Goal: Transaction & Acquisition: Purchase product/service

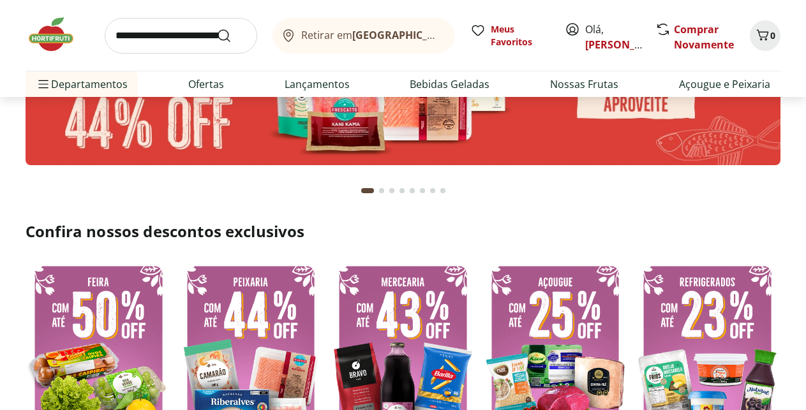
scroll to position [130, 0]
click at [600, 41] on link "[PERSON_NAME]" at bounding box center [626, 45] width 83 height 14
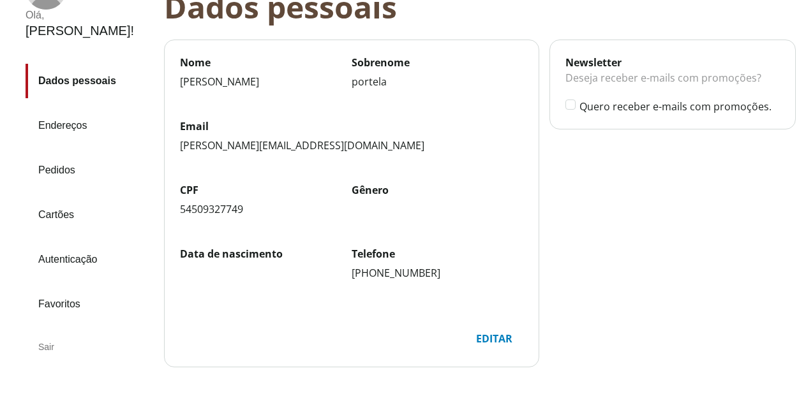
scroll to position [130, 0]
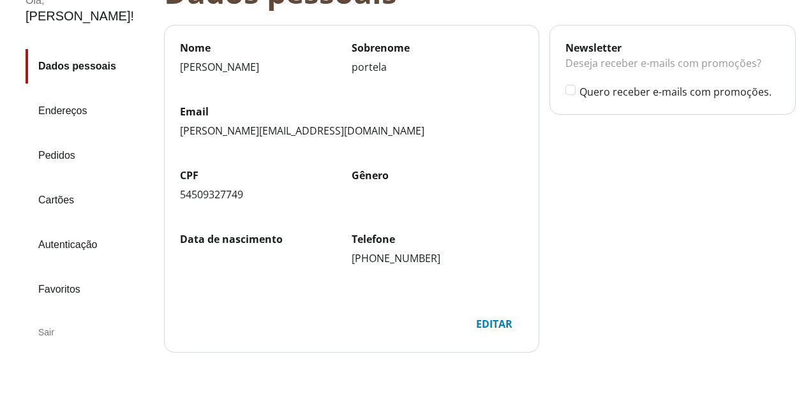
click at [70, 138] on link "Pedidos" at bounding box center [90, 155] width 128 height 34
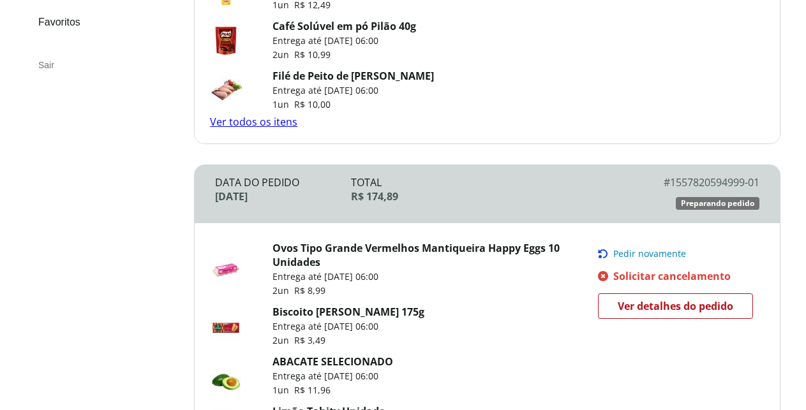
scroll to position [390, 0]
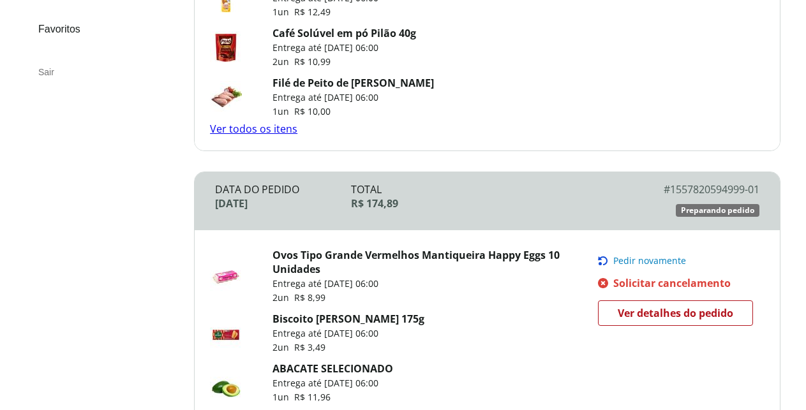
click at [264, 133] on link "Ver todos os itens" at bounding box center [253, 129] width 87 height 14
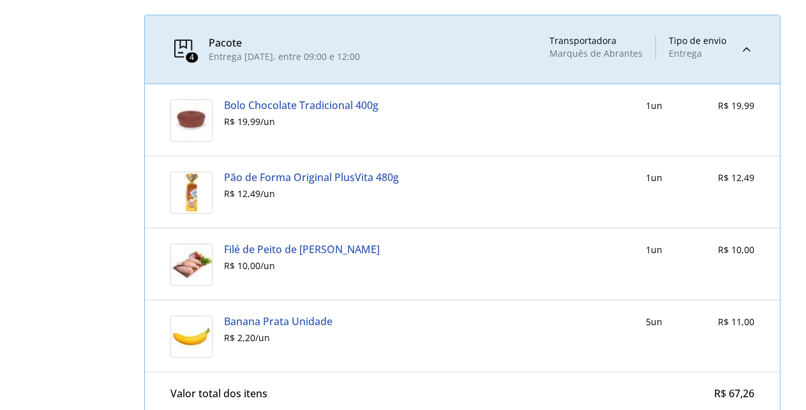
scroll to position [403, 0]
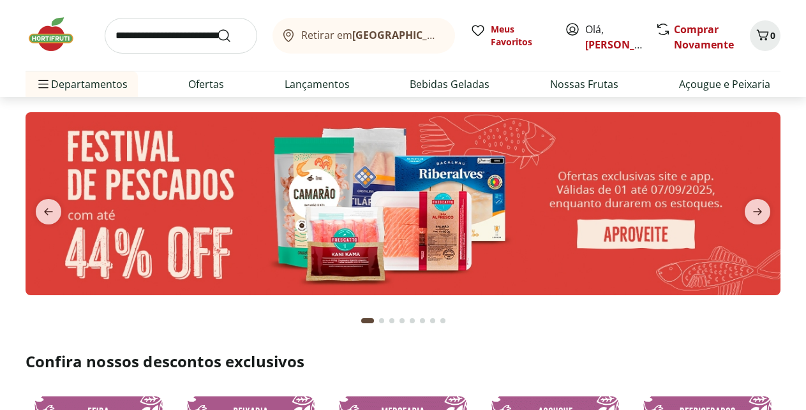
click at [173, 41] on input "search" at bounding box center [181, 36] width 152 height 36
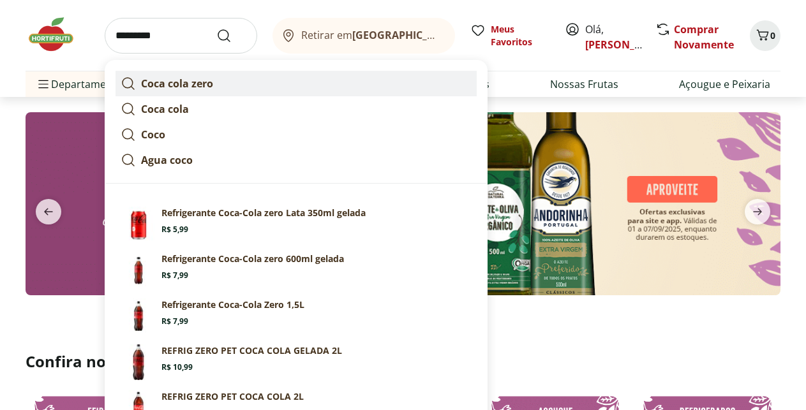
click at [197, 86] on strong "Coca cola zero" at bounding box center [177, 84] width 72 height 14
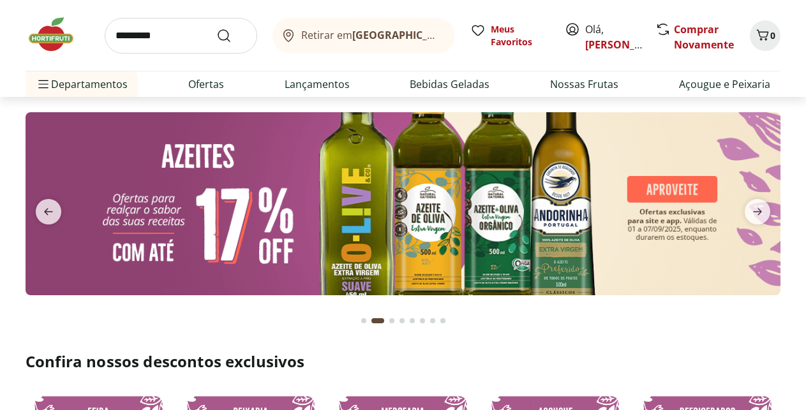
type input "**********"
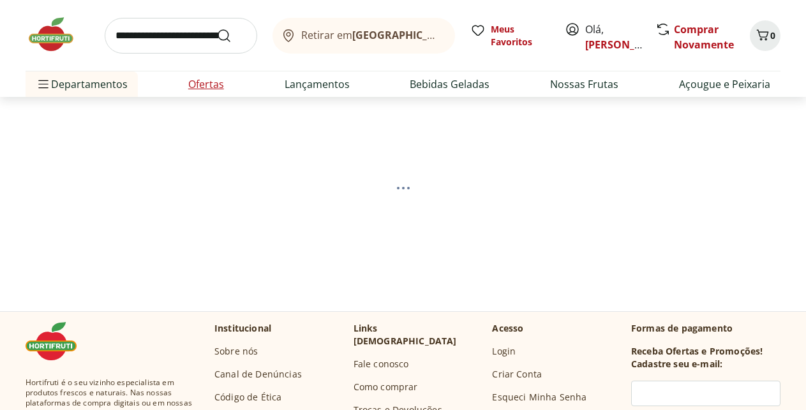
scroll to position [10, 0]
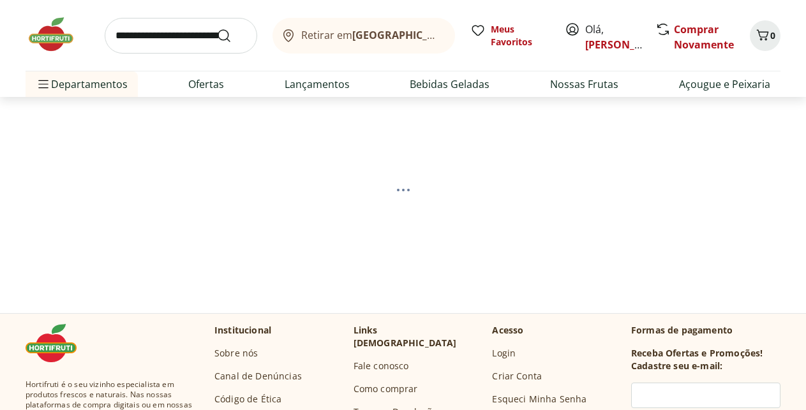
select select "**********"
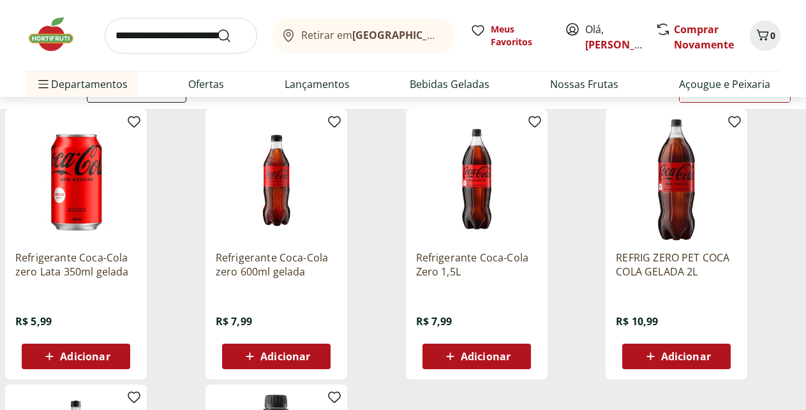
scroll to position [140, 0]
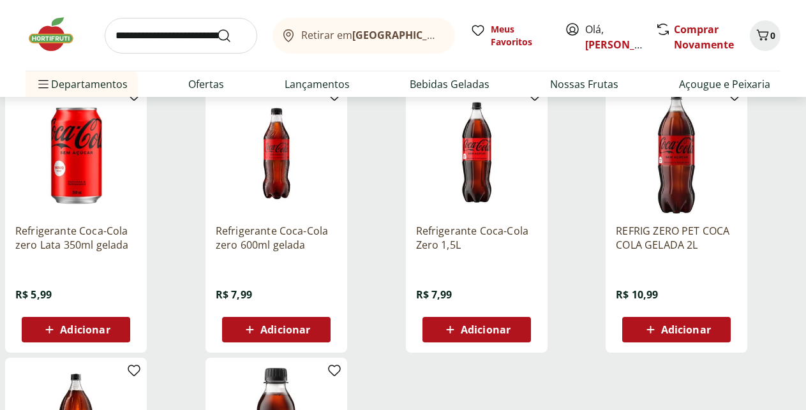
click at [458, 331] on icon at bounding box center [450, 329] width 16 height 15
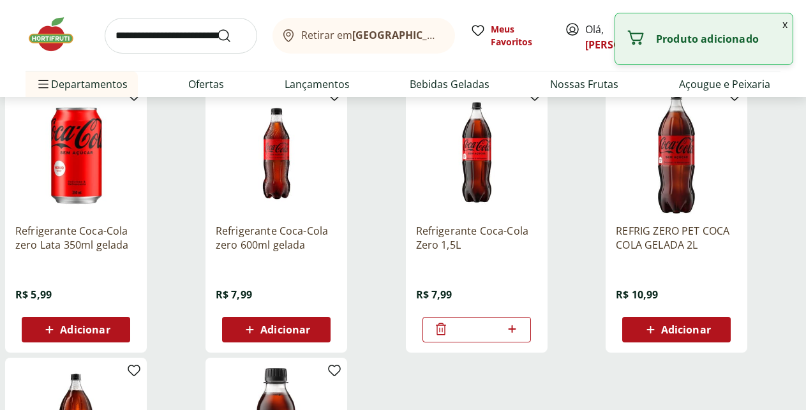
click at [520, 337] on icon at bounding box center [512, 328] width 16 height 15
type input "*"
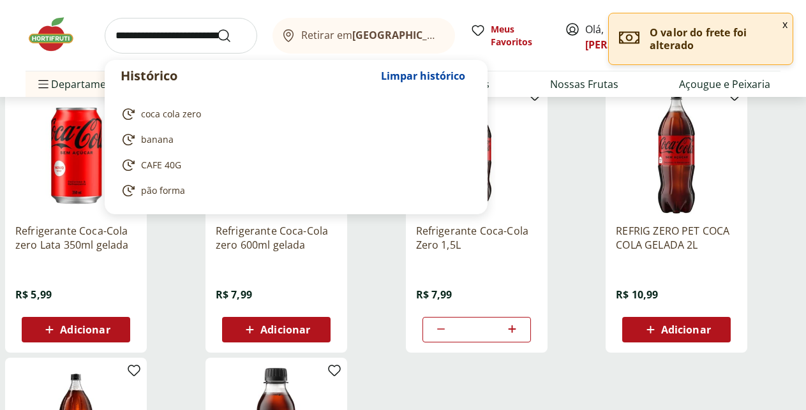
click at [156, 34] on input "search" at bounding box center [181, 36] width 152 height 36
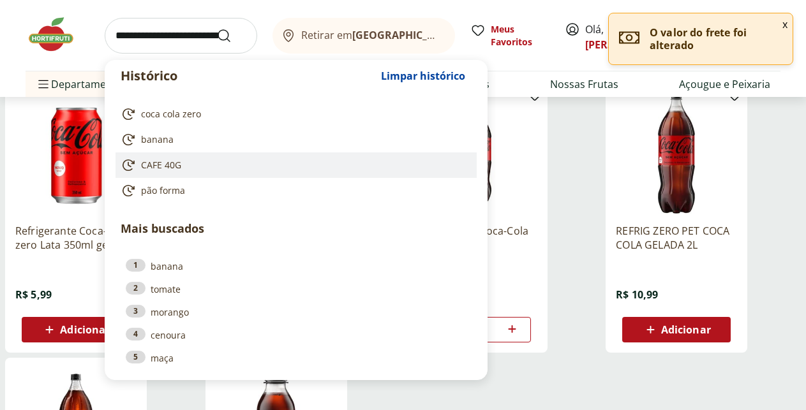
click at [184, 166] on link "CAFE 40G" at bounding box center [294, 165] width 346 height 15
type input "********"
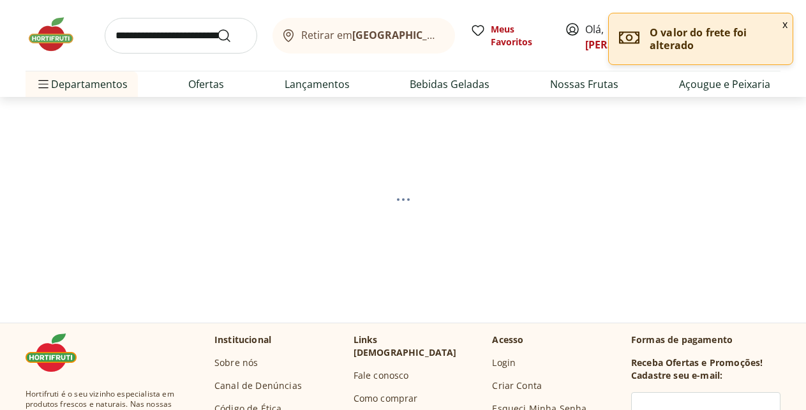
select select "**********"
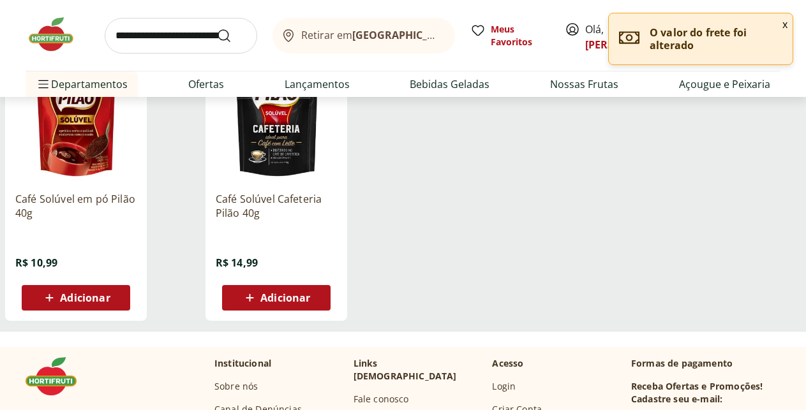
scroll to position [195, 0]
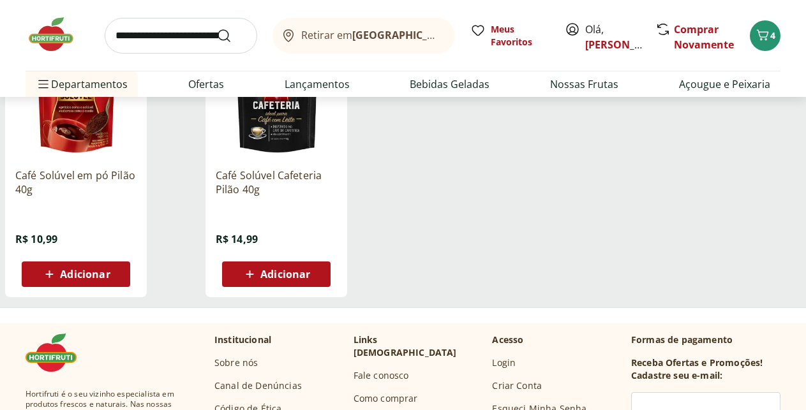
click at [110, 279] on span "Adicionar" at bounding box center [85, 274] width 50 height 10
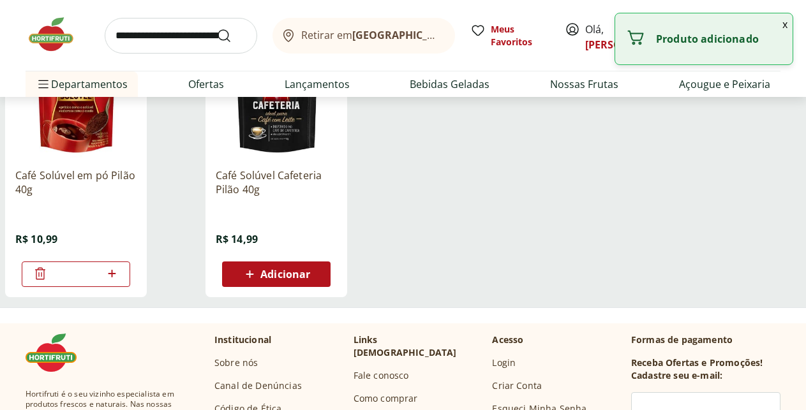
click at [320, 277] on div "Adicionar" at bounding box center [276, 274] width 88 height 23
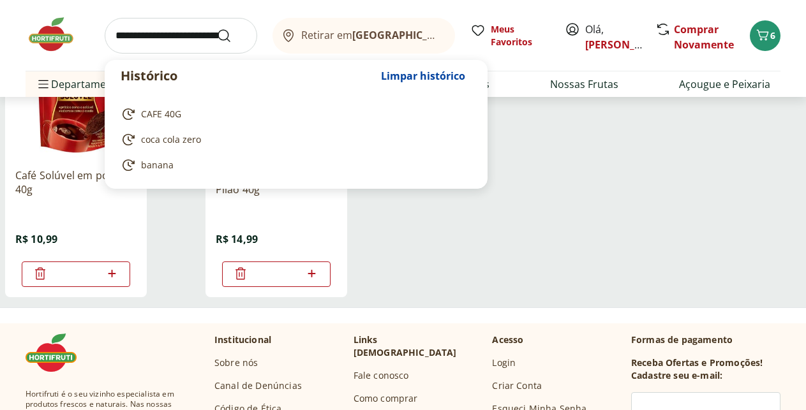
click at [170, 33] on input "search" at bounding box center [181, 36] width 152 height 36
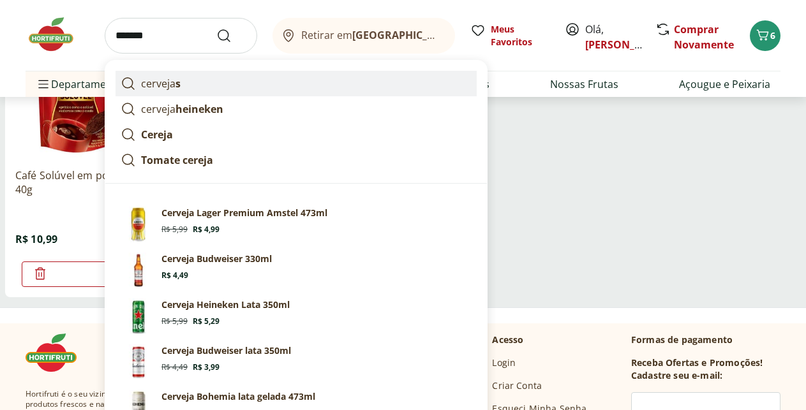
click at [172, 80] on p "cerveja s" at bounding box center [161, 83] width 40 height 15
type input "********"
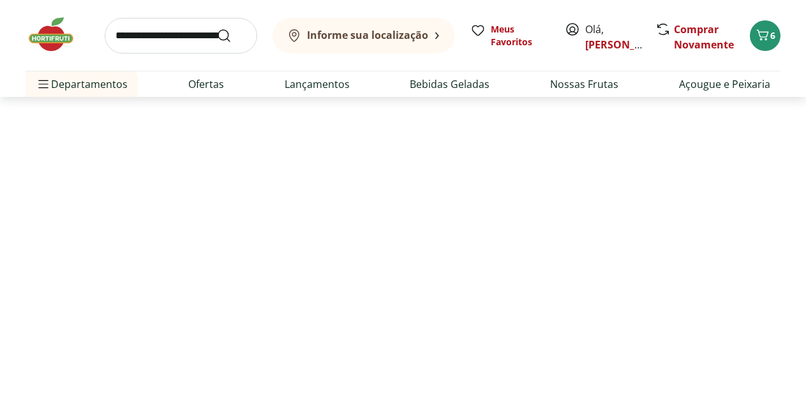
select select "**********"
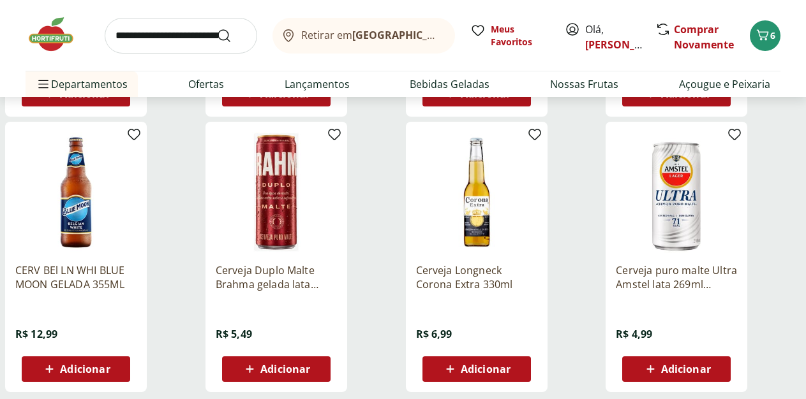
scroll to position [716, 0]
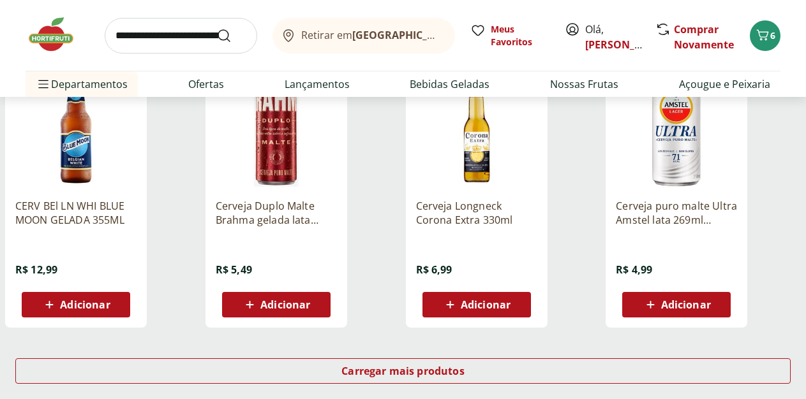
click at [710, 310] on span "Adicionar" at bounding box center [686, 305] width 50 height 10
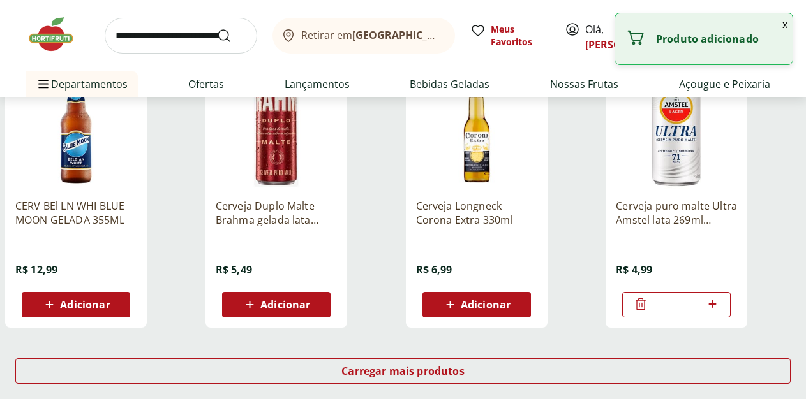
click at [720, 312] on icon at bounding box center [712, 304] width 16 height 15
type input "*"
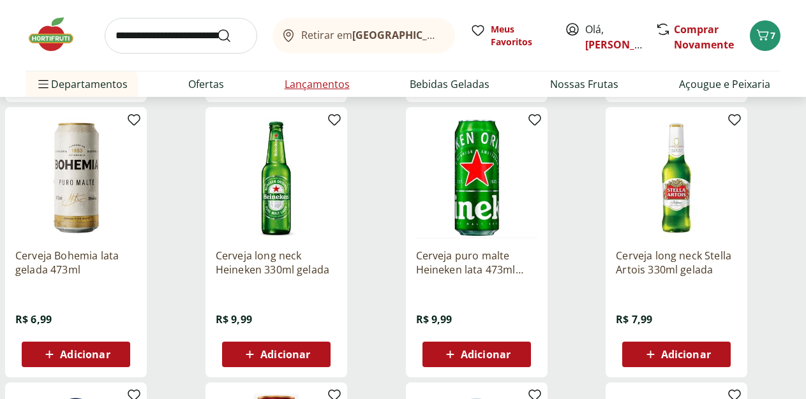
scroll to position [195, 0]
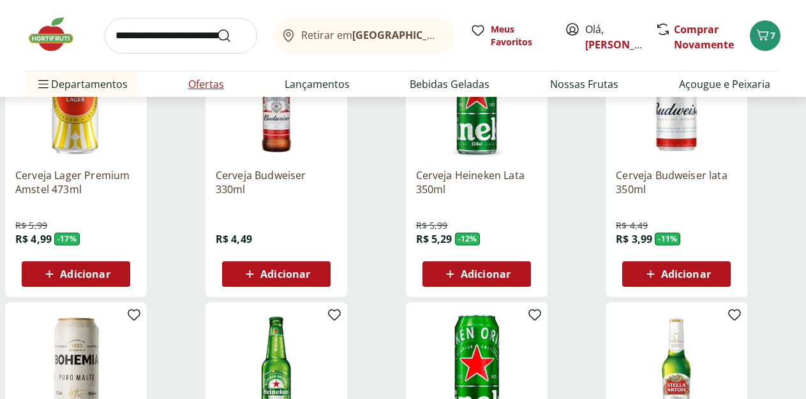
click at [215, 86] on link "Ofertas" at bounding box center [206, 84] width 36 height 15
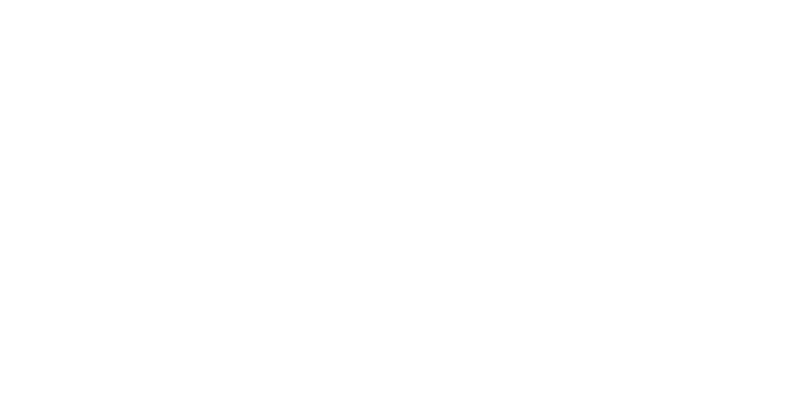
select select "**********"
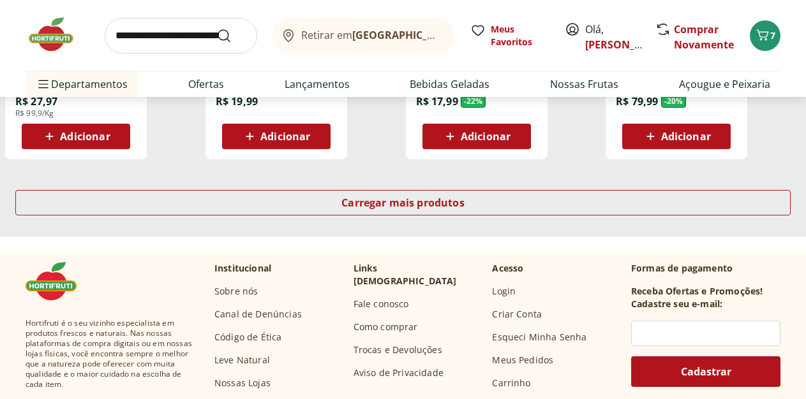
scroll to position [911, 0]
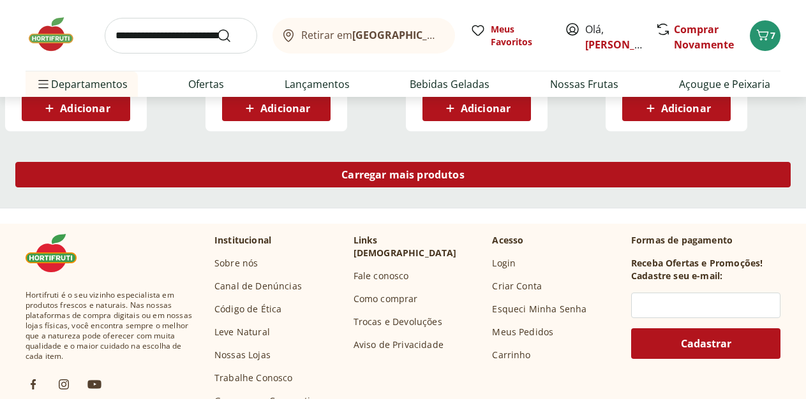
click at [464, 170] on span "Carregar mais produtos" at bounding box center [402, 175] width 123 height 10
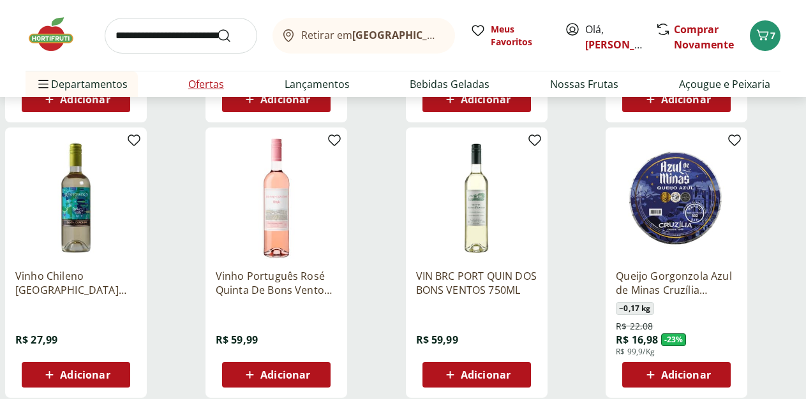
scroll to position [390, 0]
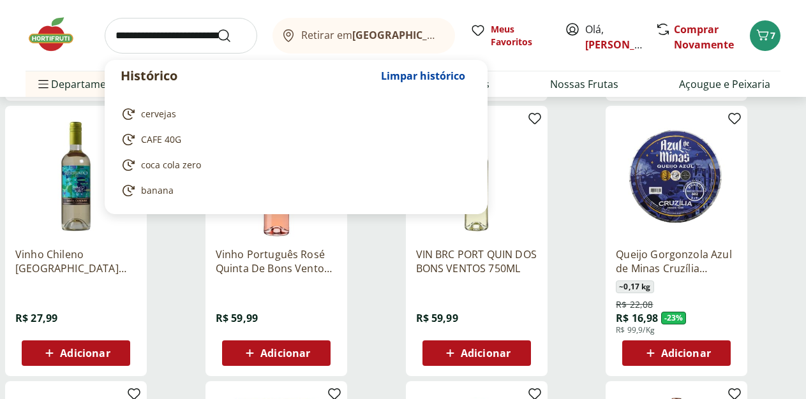
click at [147, 41] on input "search" at bounding box center [181, 36] width 152 height 36
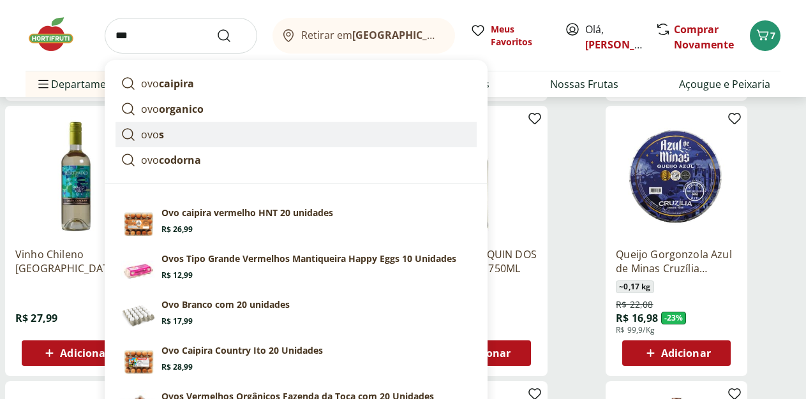
click at [168, 133] on link "ovo s" at bounding box center [295, 135] width 361 height 26
type input "****"
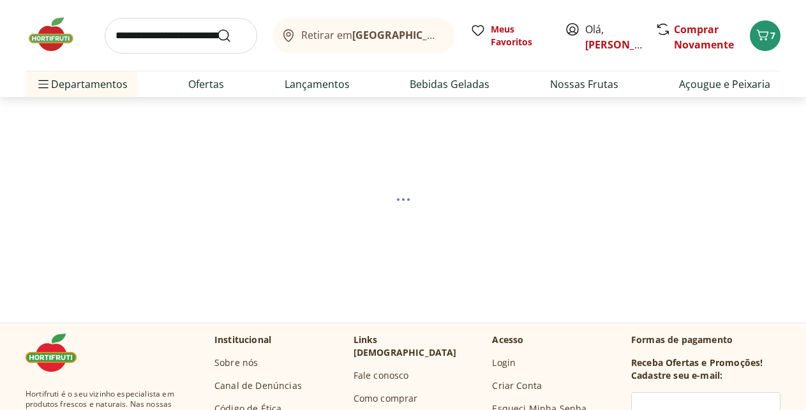
select select "**********"
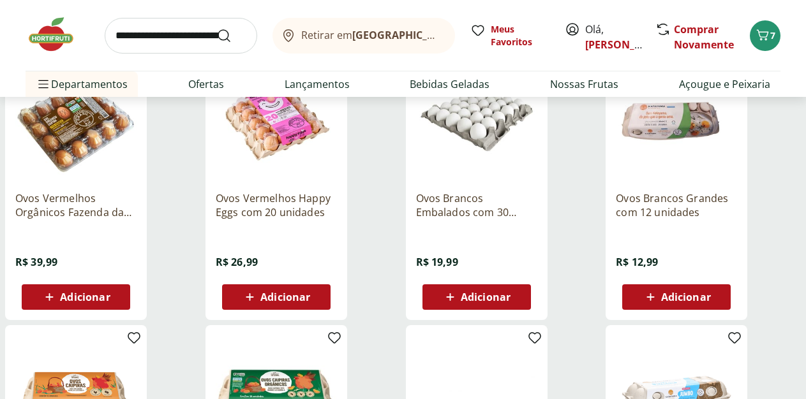
scroll to position [520, 0]
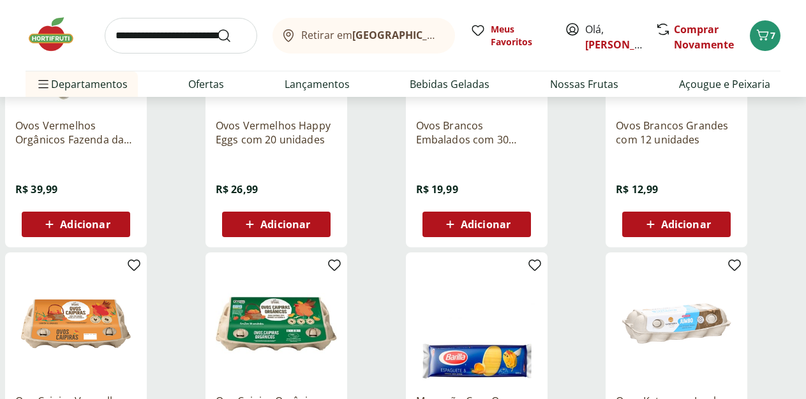
click at [520, 236] on div "Adicionar" at bounding box center [476, 224] width 88 height 23
click at [148, 38] on input "search" at bounding box center [181, 36] width 152 height 36
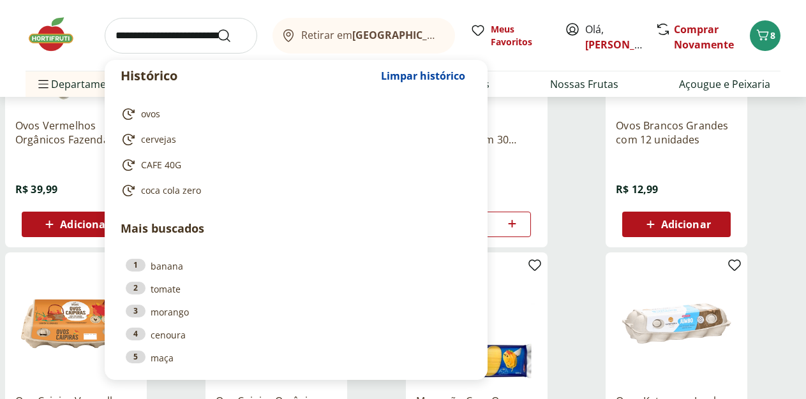
click at [61, 228] on div "**********" at bounding box center [403, 114] width 806 height 971
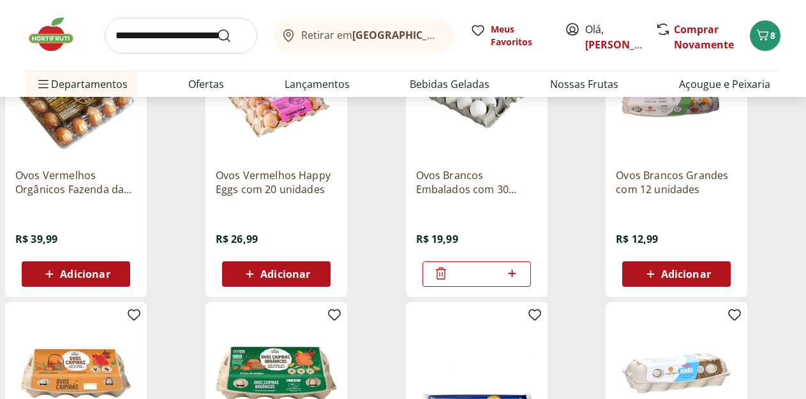
scroll to position [390, 0]
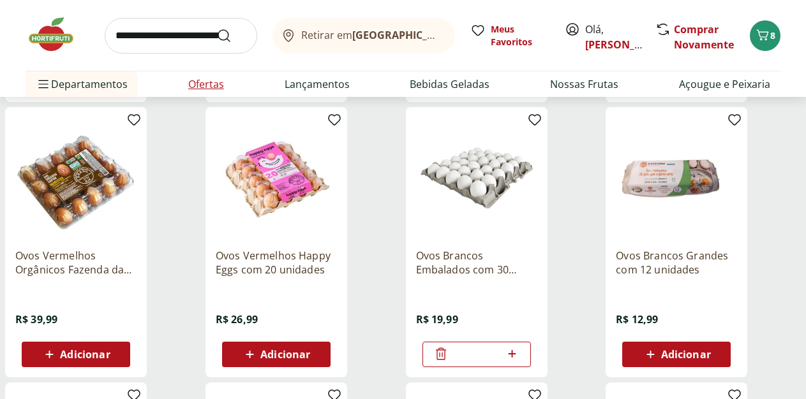
click at [209, 87] on link "Ofertas" at bounding box center [206, 84] width 36 height 15
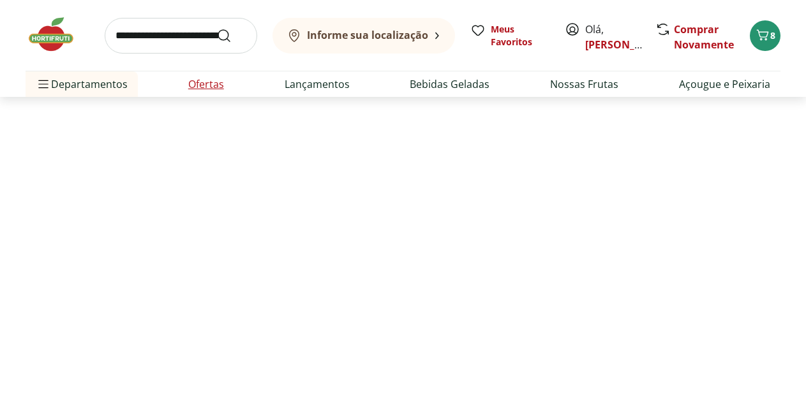
select select "**********"
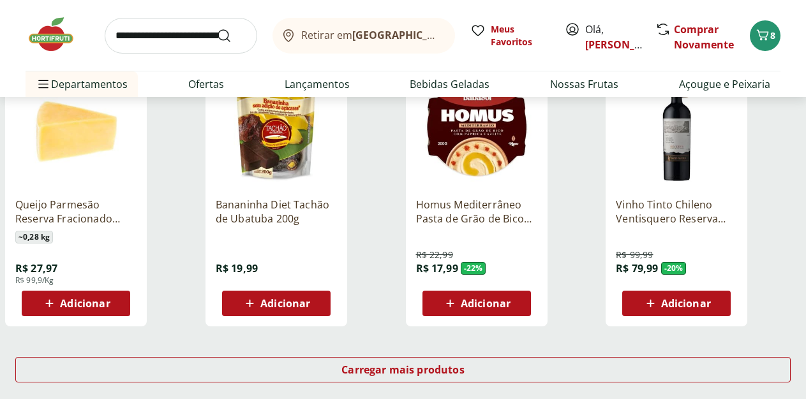
scroll to position [846, 0]
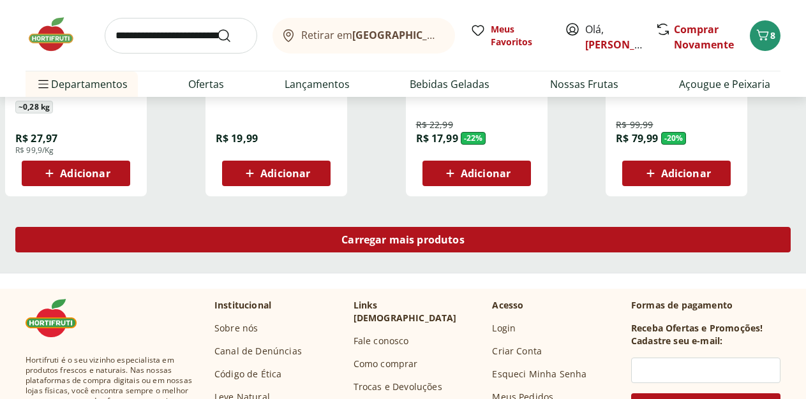
click at [460, 235] on span "Carregar mais produtos" at bounding box center [402, 240] width 123 height 10
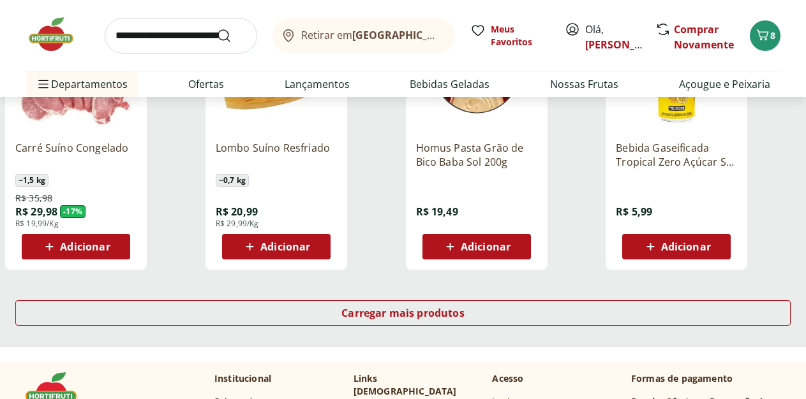
scroll to position [1626, 0]
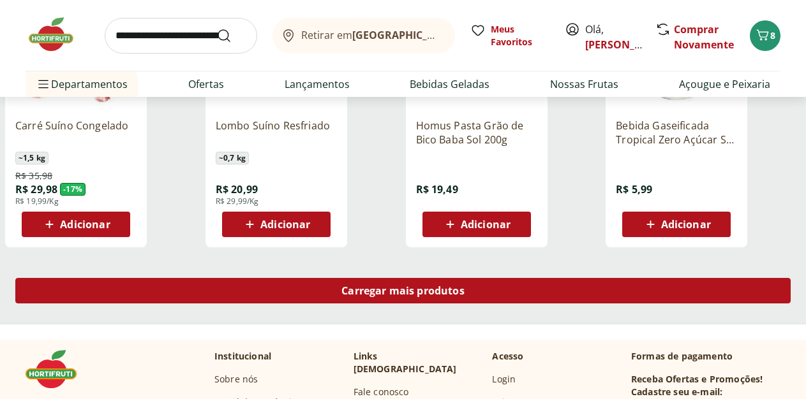
click at [464, 286] on span "Carregar mais produtos" at bounding box center [402, 291] width 123 height 10
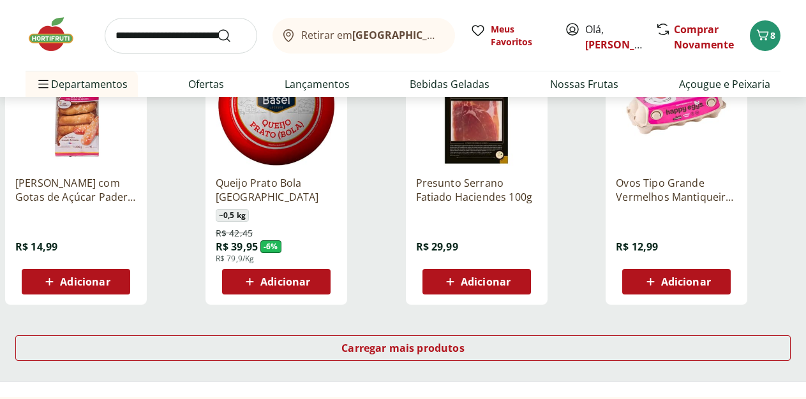
scroll to position [2407, 0]
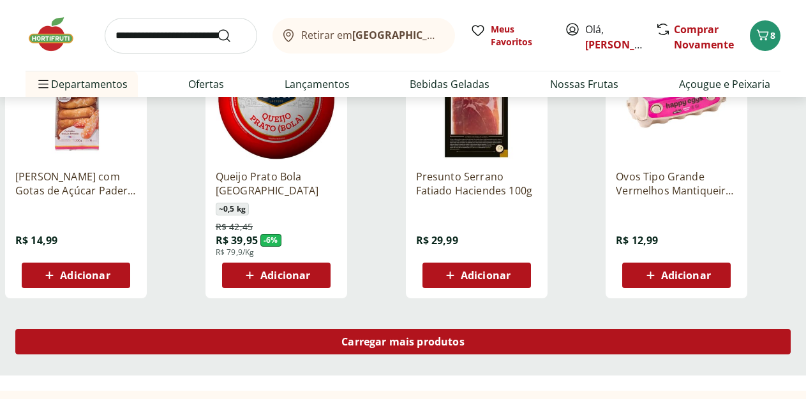
click at [464, 337] on span "Carregar mais produtos" at bounding box center [402, 342] width 123 height 10
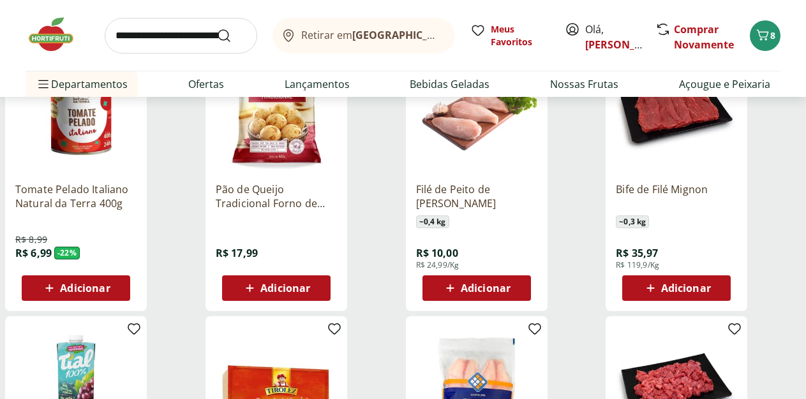
scroll to position [2667, 0]
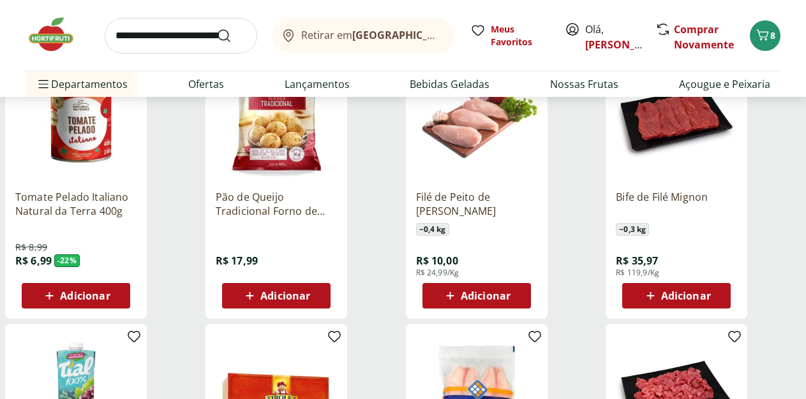
click at [120, 284] on div "Adicionar" at bounding box center [76, 295] width 88 height 23
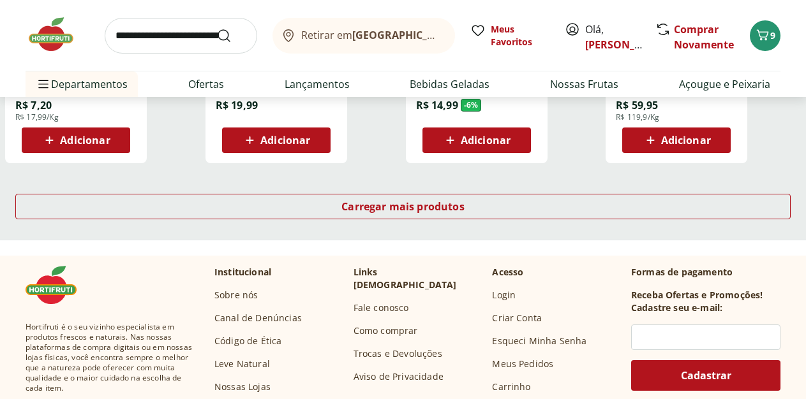
scroll to position [3383, 0]
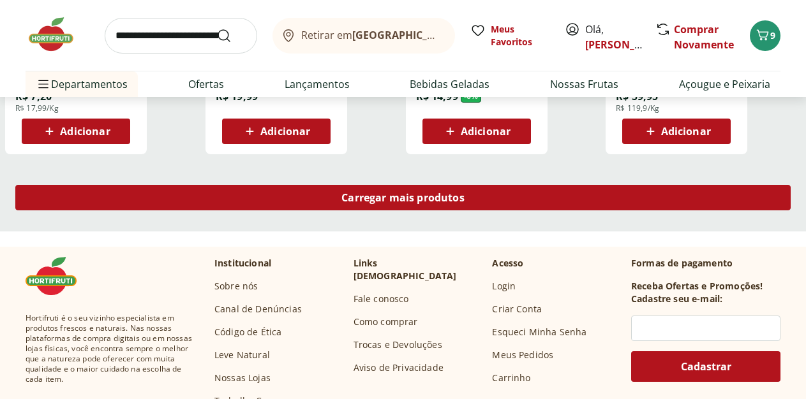
click at [451, 193] on span "Carregar mais produtos" at bounding box center [402, 198] width 123 height 10
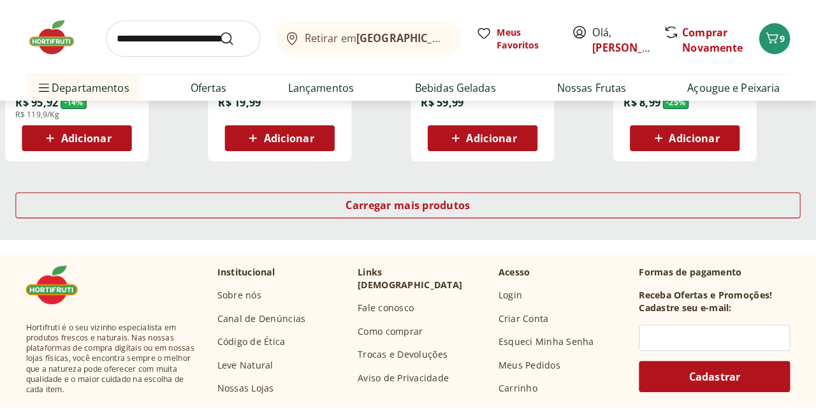
scroll to position [4163, 0]
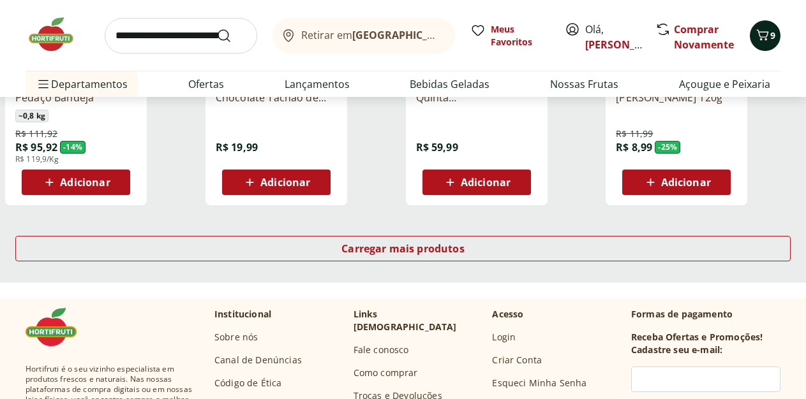
click at [770, 32] on span "9" at bounding box center [772, 35] width 5 height 12
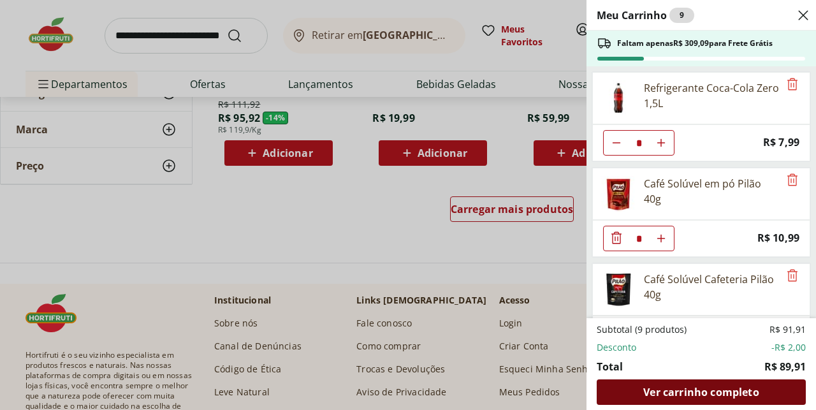
click at [705, 390] on span "Ver carrinho completo" at bounding box center [701, 392] width 115 height 10
